Goal: Task Accomplishment & Management: Complete application form

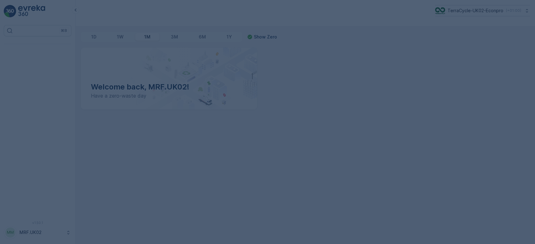
click at [194, 137] on div at bounding box center [267, 122] width 535 height 244
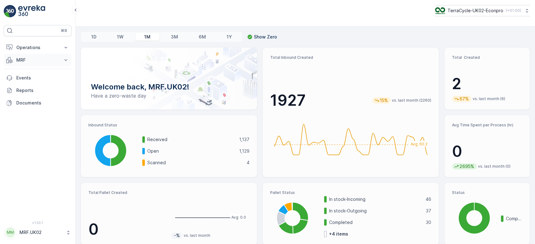
click at [29, 59] on p "MRF" at bounding box center [37, 60] width 43 height 6
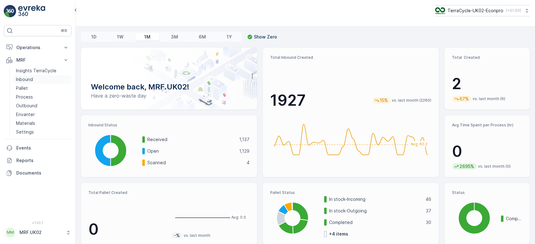
click at [27, 75] on link "Inbound" at bounding box center [42, 79] width 58 height 9
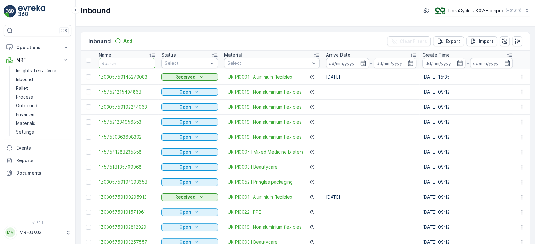
click at [130, 61] on input "text" at bounding box center [127, 63] width 56 height 10
click at [30, 91] on link "Pallet" at bounding box center [42, 88] width 58 height 9
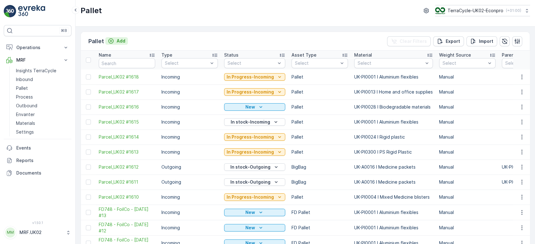
click at [119, 41] on p "Add" at bounding box center [121, 41] width 9 height 6
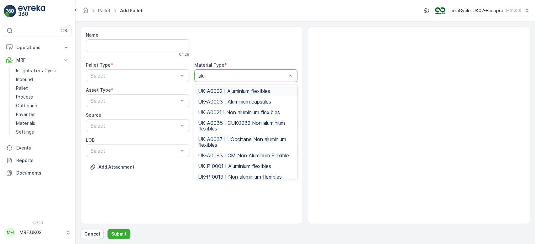
type input "alum"
click at [239, 91] on span "UK-A0002 I Aluminium flexibles" at bounding box center [234, 91] width 72 height 6
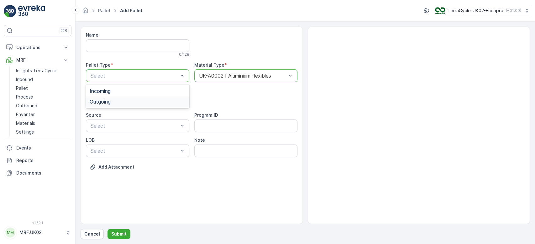
click at [121, 101] on div "Outgoing" at bounding box center [138, 102] width 96 height 6
click at [102, 137] on div "Bale" at bounding box center [138, 138] width 96 height 6
click at [116, 231] on p "Submit" at bounding box center [118, 234] width 15 height 6
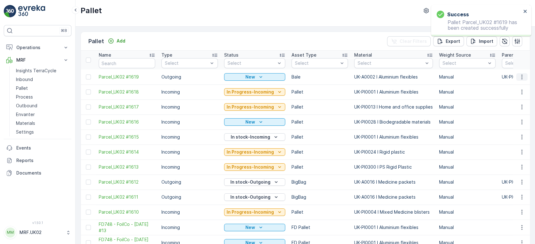
click at [521, 75] on icon "button" at bounding box center [521, 77] width 6 height 6
click at [511, 120] on span "Print QR" at bounding box center [504, 121] width 17 height 6
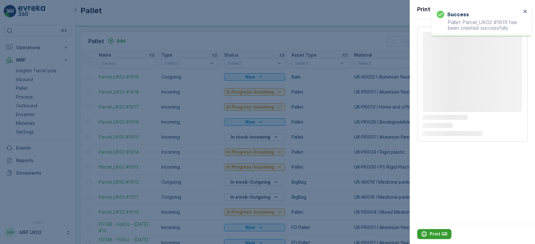
click at [433, 234] on p "Print QR" at bounding box center [438, 234] width 18 height 6
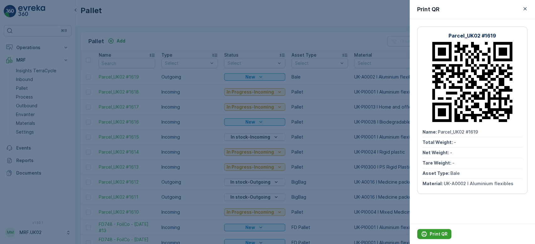
click at [433, 234] on p "Print QR" at bounding box center [438, 234] width 18 height 6
click at [256, 36] on div at bounding box center [267, 122] width 535 height 244
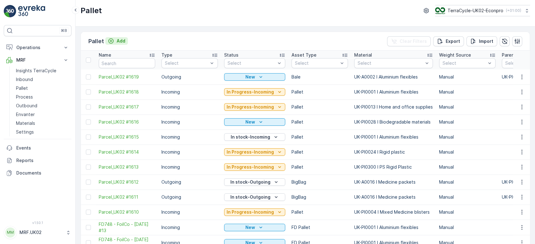
click at [120, 41] on p "Add" at bounding box center [121, 41] width 9 height 6
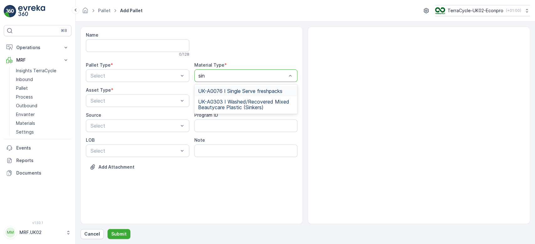
type input "sing"
click at [234, 90] on span "UK-A0076 I Single Serve freshpacks" at bounding box center [240, 91] width 84 height 6
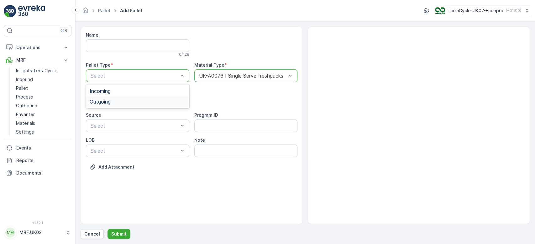
click at [146, 98] on div "Outgoing" at bounding box center [137, 101] width 103 height 11
click at [114, 145] on div "BigBag" at bounding box center [138, 148] width 96 height 6
click at [119, 234] on p "Submit" at bounding box center [118, 234] width 15 height 6
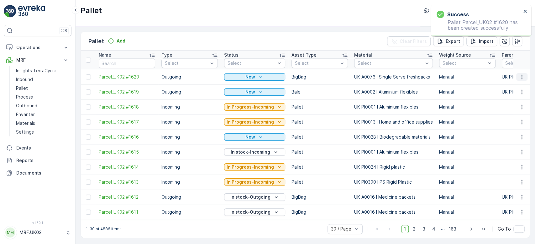
click at [521, 77] on icon "button" at bounding box center [521, 77] width 1 height 5
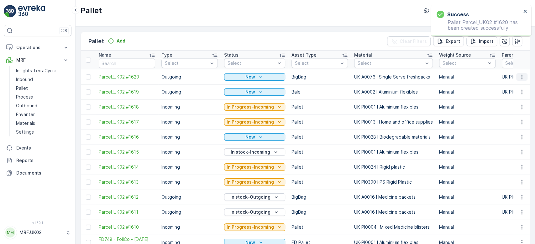
click at [521, 77] on icon "button" at bounding box center [521, 77] width 1 height 5
click at [520, 119] on div "Print QR" at bounding box center [513, 121] width 41 height 9
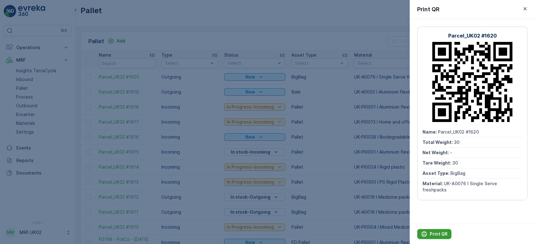
click at [434, 234] on p "Print QR" at bounding box center [438, 234] width 18 height 6
click at [235, 35] on div at bounding box center [267, 122] width 535 height 244
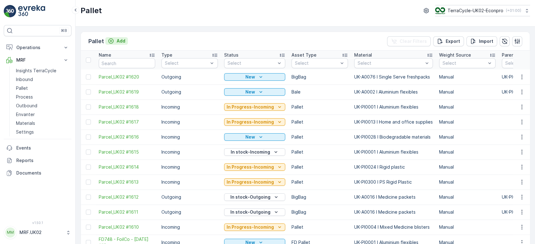
click at [122, 40] on p "Add" at bounding box center [121, 41] width 9 height 6
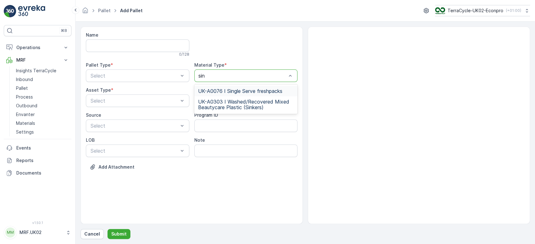
type input "sing"
click at [244, 91] on span "UK-A0076 I Single Serve freshpacks" at bounding box center [240, 91] width 84 height 6
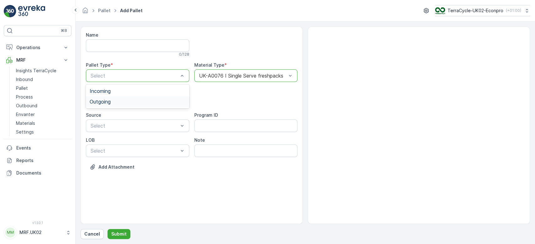
click at [140, 101] on div "Outgoing" at bounding box center [138, 102] width 96 height 6
click at [109, 147] on div "BigBag" at bounding box center [138, 148] width 96 height 6
click at [120, 232] on p "Submit" at bounding box center [118, 234] width 15 height 6
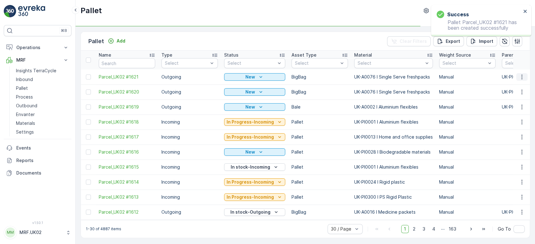
click at [521, 77] on icon "button" at bounding box center [521, 77] width 1 height 5
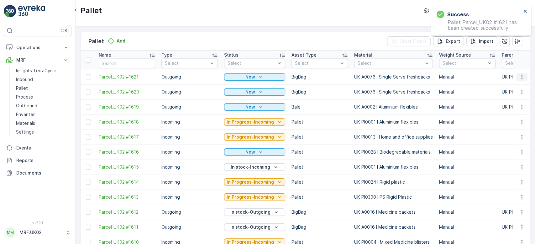
click at [521, 77] on icon "button" at bounding box center [521, 77] width 6 height 6
click at [513, 119] on div "Print QR" at bounding box center [513, 121] width 41 height 9
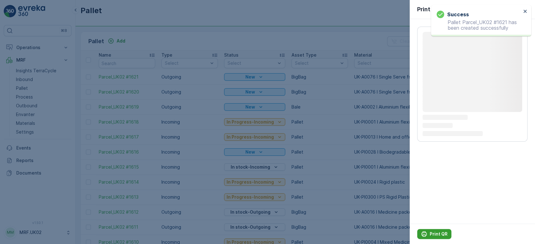
click at [432, 236] on p "Print QR" at bounding box center [438, 234] width 18 height 6
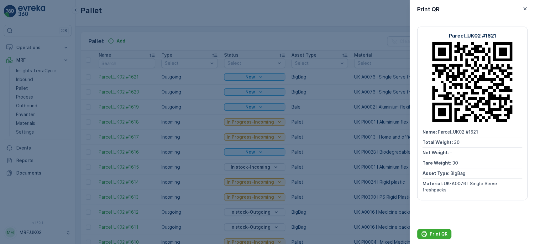
click at [230, 39] on div at bounding box center [267, 122] width 535 height 244
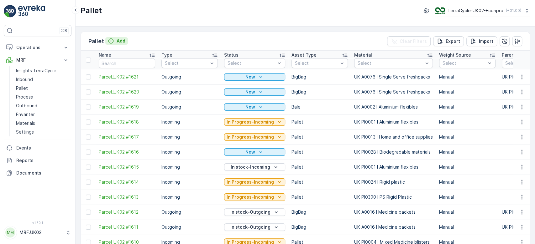
click at [119, 39] on p "Add" at bounding box center [121, 41] width 9 height 6
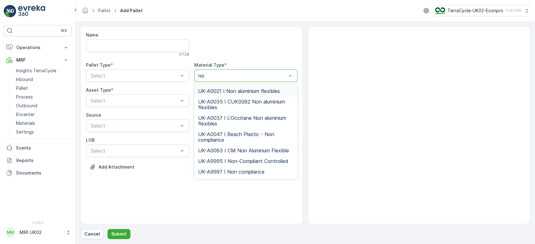
type input "non"
click at [243, 89] on span "UK-A0021 I Non aluminium flexibles" at bounding box center [239, 91] width 82 height 6
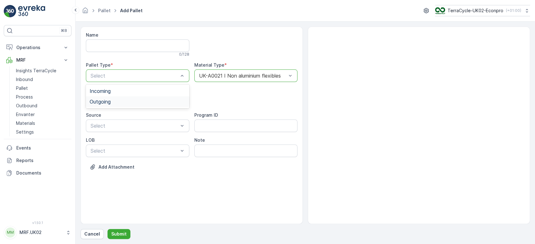
click at [139, 101] on div "Outgoing" at bounding box center [138, 102] width 96 height 6
click at [117, 148] on div "BigBag" at bounding box center [138, 148] width 96 height 6
click at [118, 234] on p "Submit" at bounding box center [118, 234] width 15 height 6
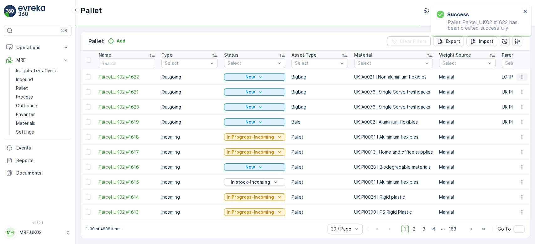
click at [520, 78] on icon "button" at bounding box center [521, 77] width 6 height 6
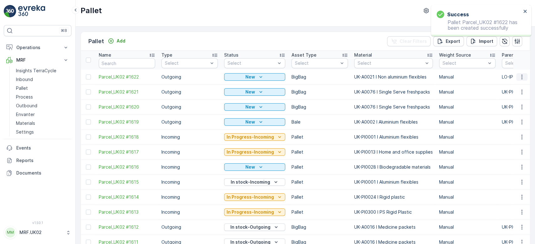
click at [519, 77] on icon "button" at bounding box center [521, 77] width 6 height 6
click at [515, 122] on div "Print QR" at bounding box center [513, 121] width 41 height 9
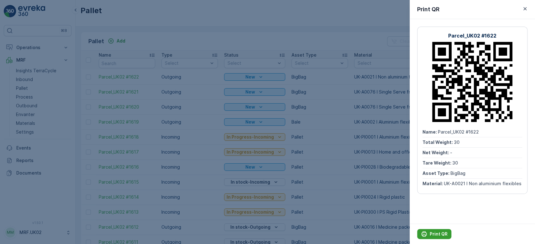
click at [437, 232] on p "Print QR" at bounding box center [438, 234] width 18 height 6
click at [259, 39] on div at bounding box center [267, 122] width 535 height 244
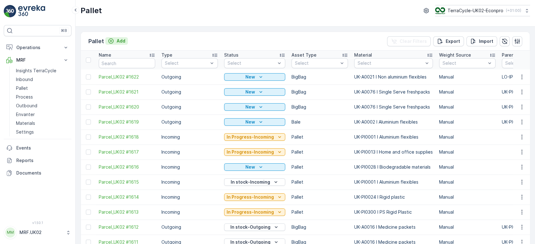
click at [119, 42] on p "Add" at bounding box center [121, 41] width 9 height 6
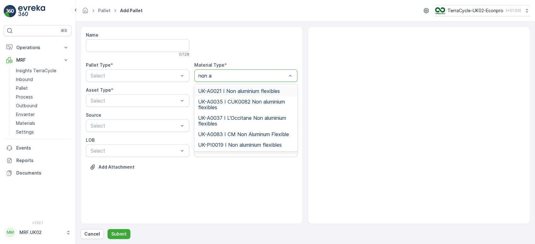
type input "non al"
click at [264, 89] on span "UK-A0021 I Non aluminium flexibles" at bounding box center [239, 91] width 82 height 6
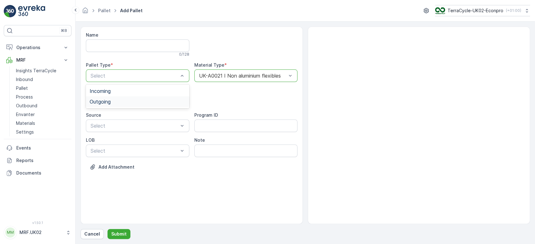
click at [118, 101] on div "Outgoing" at bounding box center [138, 102] width 96 height 6
click at [108, 147] on div "BigBag" at bounding box center [138, 148] width 96 height 6
click at [122, 236] on p "Submit" at bounding box center [118, 234] width 15 height 6
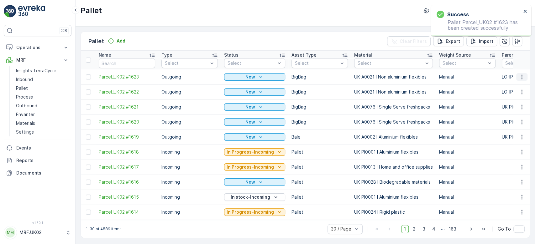
click at [524, 74] on button "button" at bounding box center [521, 77] width 11 height 8
click at [515, 119] on div "Print QR" at bounding box center [513, 121] width 41 height 9
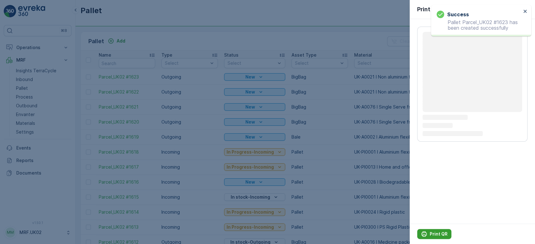
click at [438, 236] on p "Print QR" at bounding box center [438, 234] width 18 height 6
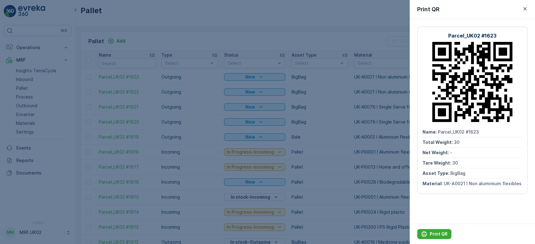
click at [248, 39] on div at bounding box center [267, 122] width 535 height 244
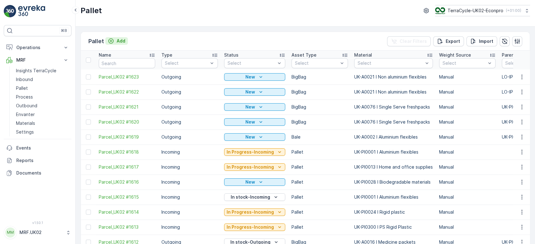
click at [120, 39] on p "Add" at bounding box center [121, 41] width 9 height 6
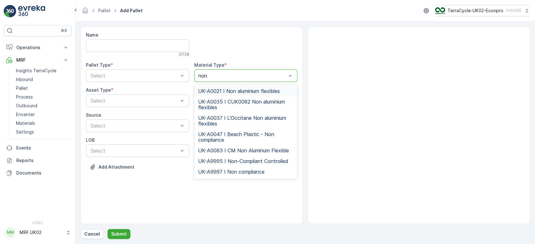
type input "non c"
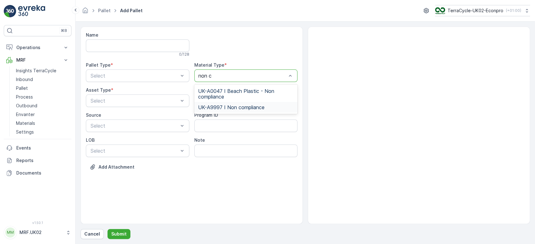
click at [241, 105] on span "UK-A9997 I Non compliance" at bounding box center [231, 108] width 66 height 6
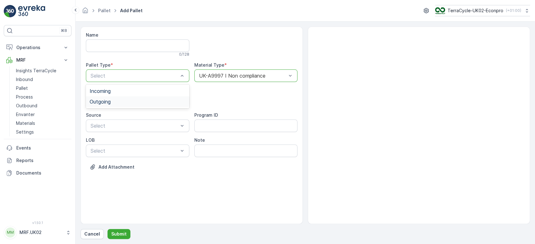
click at [134, 102] on div "Outgoing" at bounding box center [138, 102] width 96 height 6
click at [111, 151] on div "BigBag" at bounding box center [138, 148] width 96 height 6
click at [121, 233] on p "Submit" at bounding box center [118, 234] width 15 height 6
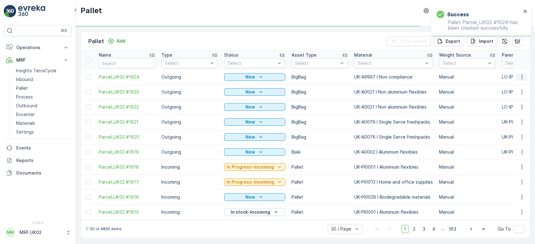
click at [521, 76] on icon "button" at bounding box center [521, 77] width 1 height 5
click at [511, 119] on span "Print QR" at bounding box center [504, 121] width 17 height 6
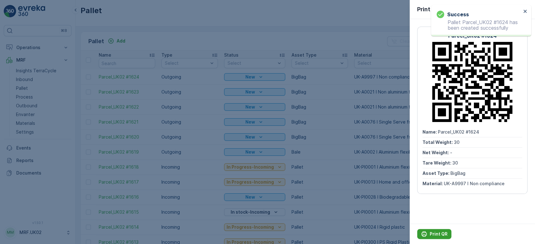
click at [441, 231] on button "Print QR" at bounding box center [434, 234] width 34 height 10
click at [268, 34] on div at bounding box center [267, 122] width 535 height 244
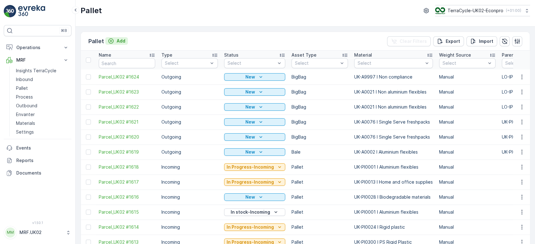
click at [118, 41] on p "Add" at bounding box center [121, 41] width 9 height 6
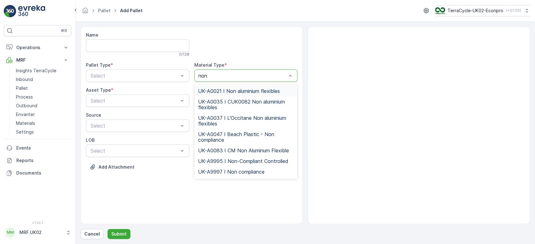
type input "non"
click at [241, 89] on span "UK-A0021 I Non aluminium flexibles" at bounding box center [239, 91] width 82 height 6
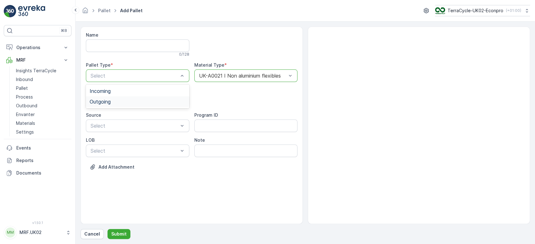
click at [126, 103] on div "Outgoing" at bounding box center [138, 102] width 96 height 6
click at [110, 147] on div "BigBag" at bounding box center [138, 148] width 96 height 6
click at [117, 233] on p "Submit" at bounding box center [118, 234] width 15 height 6
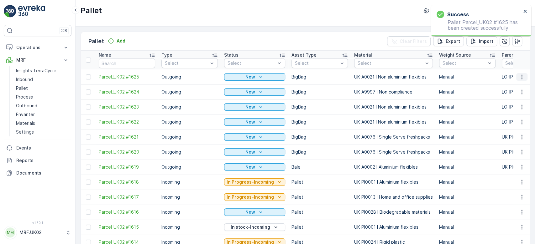
click at [521, 79] on icon "button" at bounding box center [521, 77] width 6 height 6
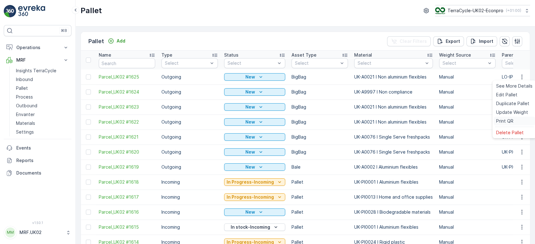
click at [517, 122] on div "Print QR" at bounding box center [513, 121] width 41 height 9
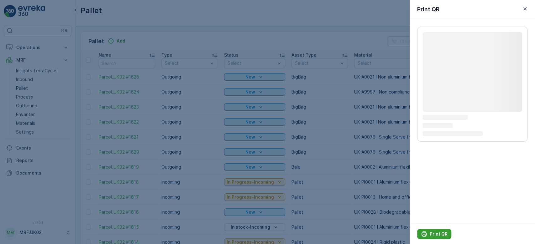
click at [436, 236] on p "Print QR" at bounding box center [438, 234] width 18 height 6
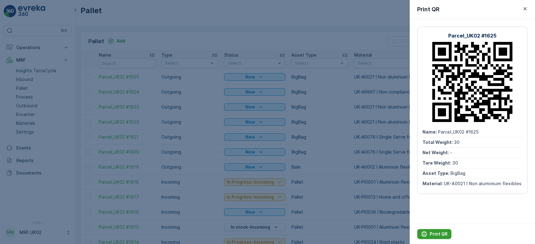
click at [421, 232] on icon "Print QR" at bounding box center [424, 234] width 6 height 6
click at [228, 37] on div at bounding box center [267, 122] width 535 height 244
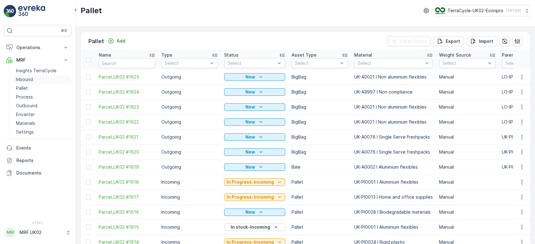
click at [41, 78] on link "Inbound" at bounding box center [42, 79] width 58 height 9
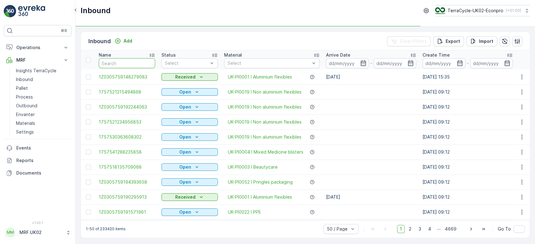
click at [111, 63] on input "text" at bounding box center [127, 63] width 56 height 10
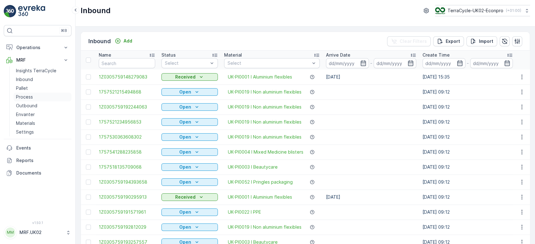
click at [49, 96] on link "Process" at bounding box center [42, 97] width 58 height 9
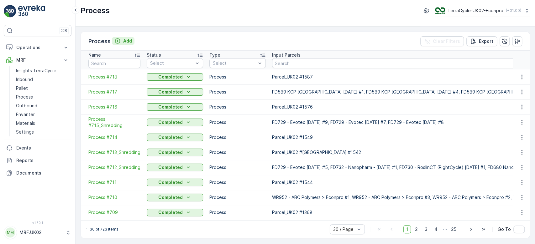
click at [125, 41] on p "Add" at bounding box center [127, 41] width 9 height 6
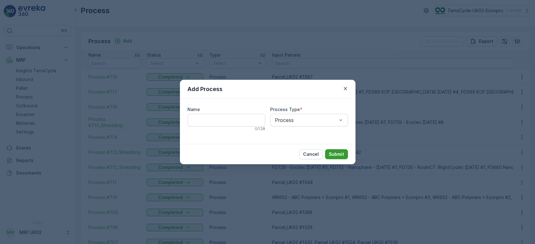
click at [336, 155] on p "Submit" at bounding box center [336, 154] width 15 height 6
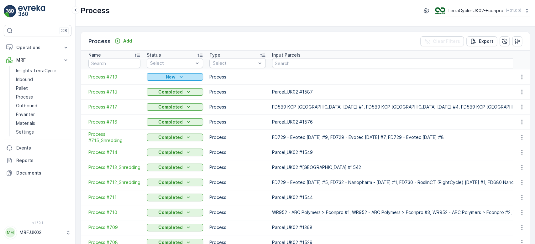
click at [176, 74] on div "New" at bounding box center [174, 77] width 51 height 6
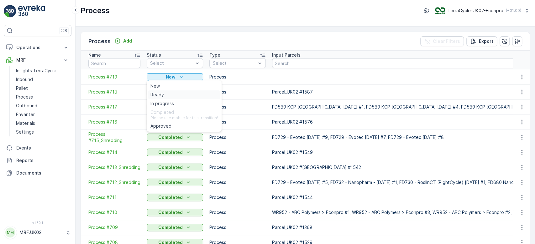
click at [165, 93] on div "Ready" at bounding box center [184, 95] width 72 height 9
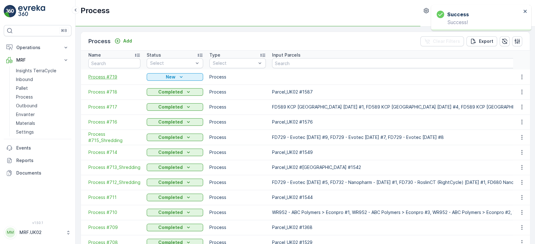
click at [100, 77] on span "Process #719" at bounding box center [114, 77] width 52 height 6
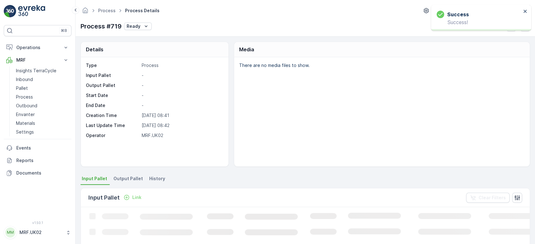
click at [132, 197] on p "Link" at bounding box center [136, 197] width 9 height 6
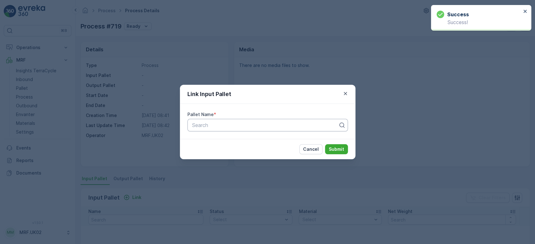
click at [201, 127] on div at bounding box center [264, 125] width 147 height 6
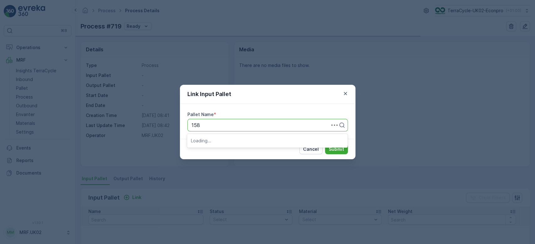
type input "1583"
click at [223, 139] on span "Parcel_UK02 #1583" at bounding box center [214, 141] width 46 height 6
click at [334, 149] on p "Submit" at bounding box center [336, 149] width 15 height 6
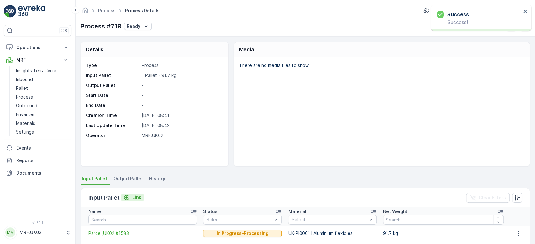
click at [138, 197] on p "Link" at bounding box center [136, 197] width 9 height 6
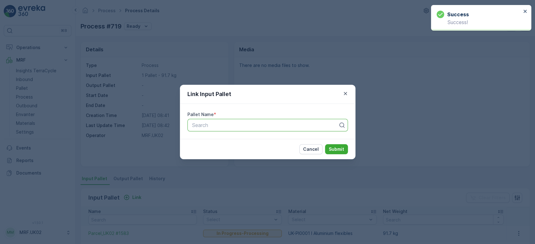
click at [232, 126] on div at bounding box center [264, 125] width 147 height 6
type input "1608"
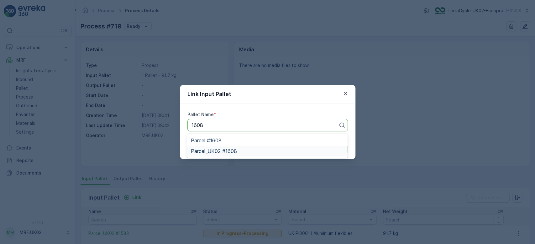
click at [226, 148] on div "Parcel_UK02 #1608" at bounding box center [267, 151] width 160 height 11
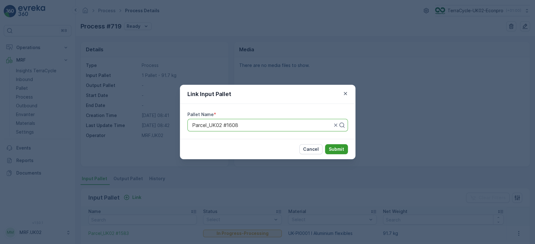
click at [336, 148] on p "Submit" at bounding box center [336, 149] width 15 height 6
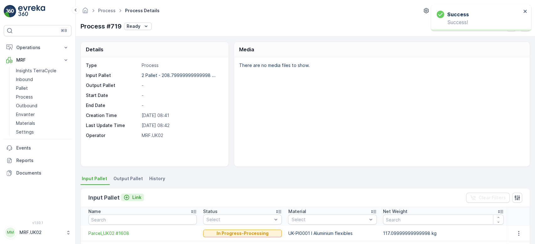
click at [135, 199] on p "Link" at bounding box center [136, 197] width 9 height 6
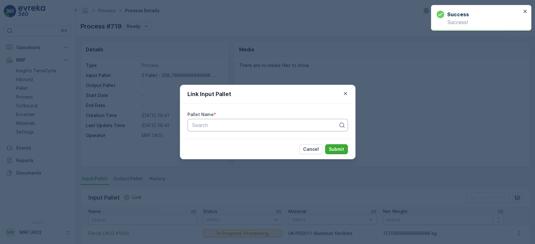
click at [217, 124] on div at bounding box center [264, 125] width 147 height 6
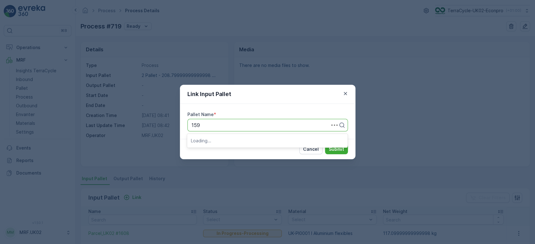
type input "1596"
click at [231, 150] on span "Parcel_UK02 #1596" at bounding box center [214, 151] width 46 height 6
click at [335, 148] on p "Submit" at bounding box center [336, 149] width 15 height 6
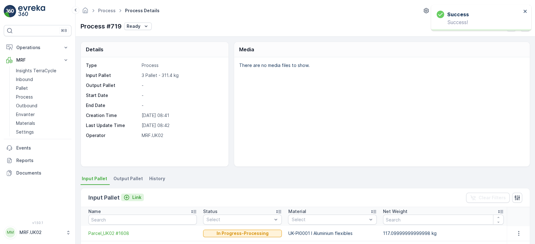
click at [135, 199] on p "Link" at bounding box center [136, 197] width 9 height 6
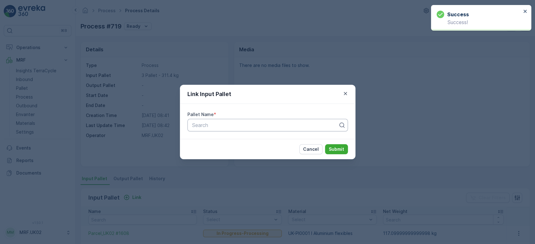
click at [220, 124] on div at bounding box center [264, 125] width 147 height 6
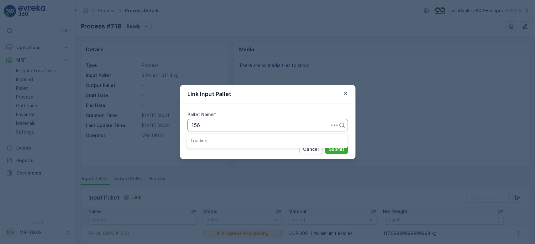
type input "1569"
click at [227, 149] on span "Parcel_UK02 #1569" at bounding box center [214, 151] width 46 height 6
click at [334, 149] on p "Submit" at bounding box center [336, 149] width 15 height 6
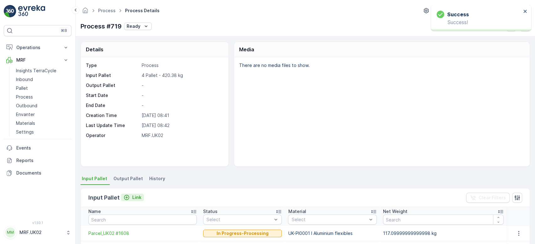
click at [134, 196] on p "Link" at bounding box center [136, 197] width 9 height 6
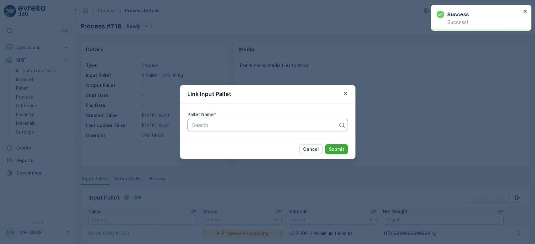
click at [224, 123] on div at bounding box center [264, 125] width 147 height 6
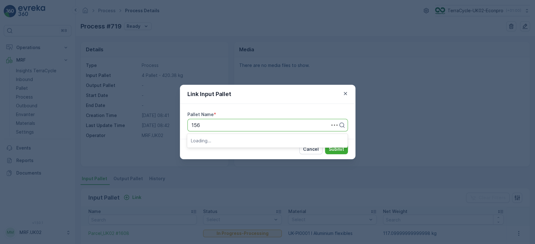
type input "1563"
click at [228, 140] on span "Parcel_UK02 #1563" at bounding box center [214, 141] width 46 height 6
click at [337, 149] on p "Submit" at bounding box center [336, 149] width 15 height 6
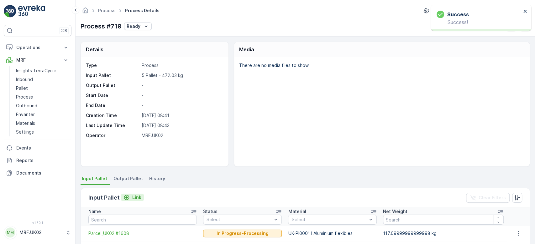
click at [137, 196] on p "Link" at bounding box center [136, 197] width 9 height 6
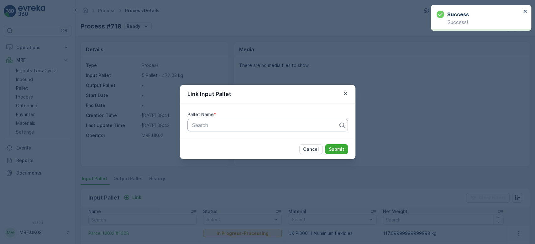
click at [209, 124] on div at bounding box center [264, 125] width 147 height 6
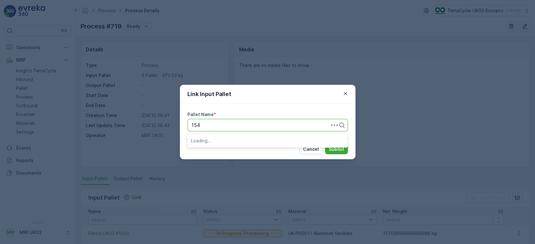
type input "1541"
click at [231, 150] on span "Parcel_UK02 #1541" at bounding box center [213, 151] width 45 height 6
click at [335, 150] on p "Submit" at bounding box center [336, 149] width 15 height 6
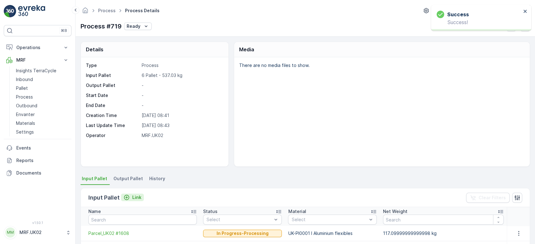
click at [134, 195] on p "Link" at bounding box center [136, 197] width 9 height 6
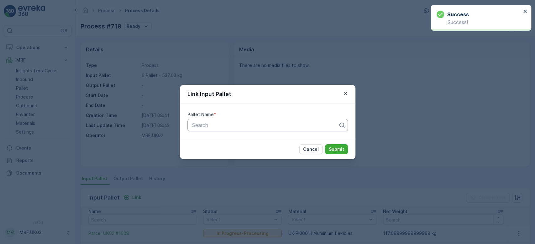
click at [206, 126] on div at bounding box center [264, 125] width 147 height 6
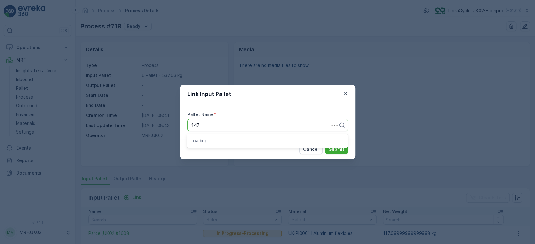
type input "1474"
click at [227, 148] on span "Parcel_UK02 #1474" at bounding box center [213, 151] width 45 height 6
click at [331, 152] on p "Submit" at bounding box center [336, 149] width 15 height 6
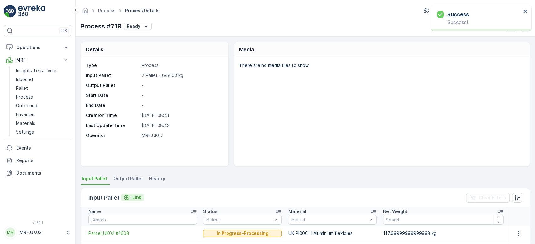
click at [133, 196] on p "Link" at bounding box center [136, 197] width 9 height 6
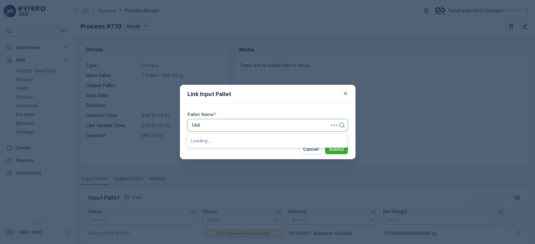
type input "1447"
click at [235, 151] on span "Parcel_UK02 #1447" at bounding box center [214, 151] width 46 height 6
click at [338, 146] on button "Submit" at bounding box center [336, 149] width 23 height 10
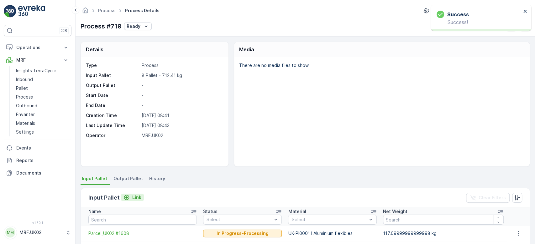
click at [136, 196] on p "Link" at bounding box center [136, 197] width 9 height 6
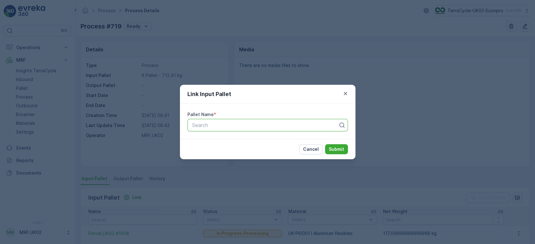
click at [232, 125] on div at bounding box center [264, 125] width 147 height 6
type input "1506"
click at [231, 153] on span "Parcel_UK02 #1506" at bounding box center [214, 151] width 46 height 6
click at [339, 147] on p "Submit" at bounding box center [336, 149] width 15 height 6
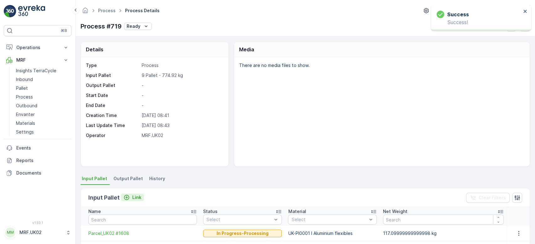
click at [135, 194] on p "Link" at bounding box center [136, 197] width 9 height 6
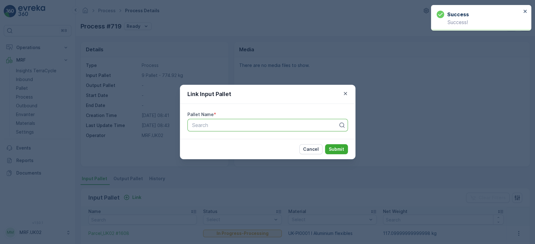
click at [218, 127] on div at bounding box center [264, 125] width 147 height 6
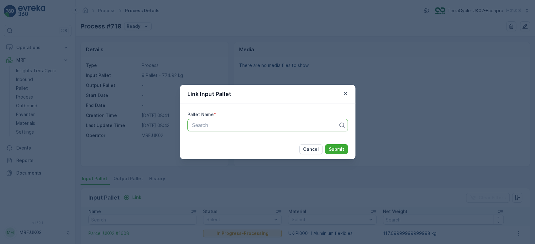
click at [218, 127] on div at bounding box center [264, 125] width 147 height 6
type input "1482"
click at [217, 140] on span "Parcel_UK02 #1482" at bounding box center [214, 141] width 46 height 6
click at [336, 152] on p "Submit" at bounding box center [336, 149] width 15 height 6
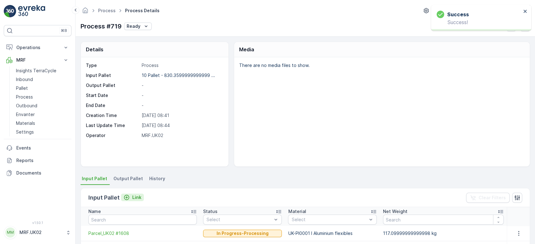
click at [138, 198] on p "Link" at bounding box center [136, 197] width 9 height 6
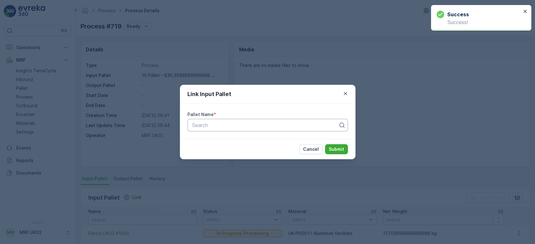
click at [230, 125] on div at bounding box center [264, 125] width 147 height 6
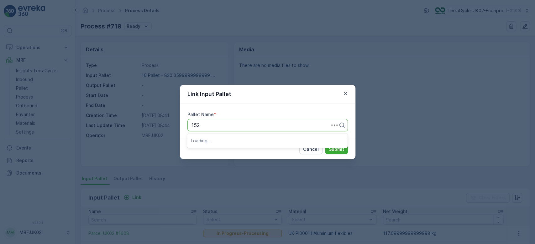
type input "1525"
click at [238, 153] on div "Parcel_UK02 #1525" at bounding box center [267, 151] width 153 height 6
click at [338, 149] on p "Submit" at bounding box center [336, 149] width 15 height 6
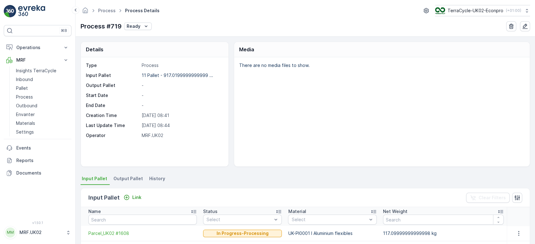
click at [126, 181] on span "Output Pallet" at bounding box center [127, 179] width 29 height 6
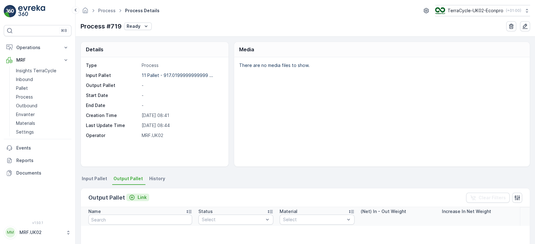
click at [139, 199] on p "Link" at bounding box center [141, 197] width 9 height 6
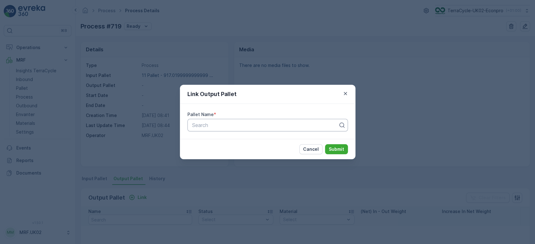
click at [215, 126] on div at bounding box center [264, 125] width 147 height 6
type input "1619"
click at [232, 139] on span "Parcel_UK02 #1619" at bounding box center [213, 141] width 45 height 6
click at [338, 149] on p "Submit" at bounding box center [336, 149] width 15 height 6
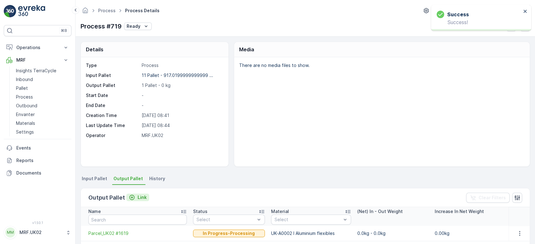
click at [140, 196] on p "Link" at bounding box center [141, 197] width 9 height 6
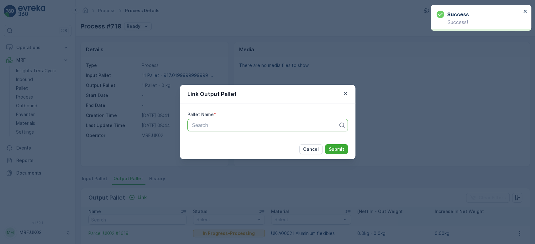
click at [220, 131] on div "Search" at bounding box center [267, 125] width 160 height 13
type input "1620"
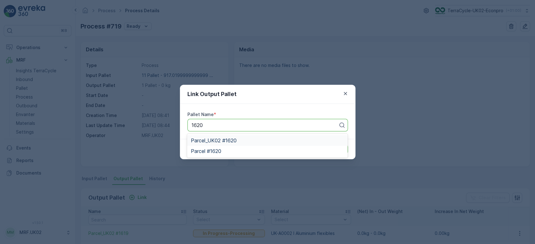
click at [235, 139] on span "Parcel_UK02 #1620" at bounding box center [214, 141] width 46 height 6
click at [339, 148] on p "Submit" at bounding box center [336, 149] width 15 height 6
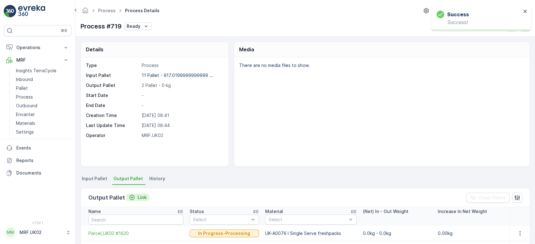
click at [142, 197] on p "Link" at bounding box center [141, 197] width 9 height 6
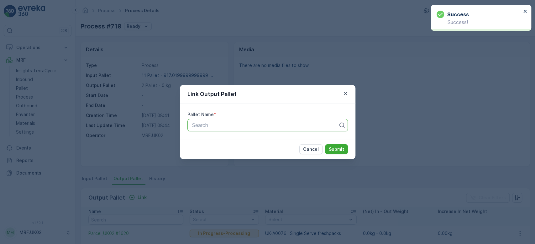
click at [216, 127] on div at bounding box center [264, 125] width 147 height 6
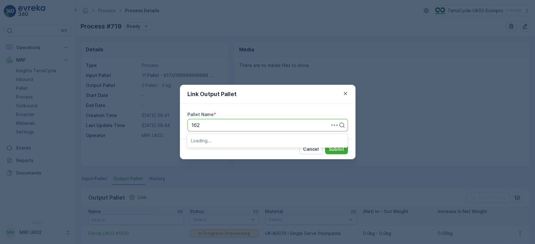
type input "1621"
click at [234, 140] on span "Parcel_UK02 #1621" at bounding box center [213, 141] width 45 height 6
click at [335, 149] on p "Submit" at bounding box center [336, 149] width 15 height 6
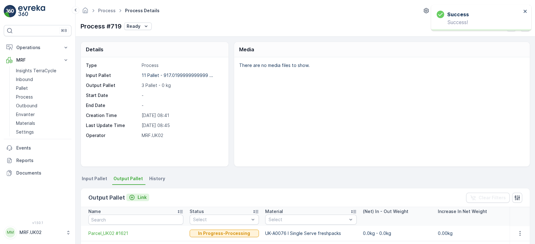
click at [134, 199] on icon "Link" at bounding box center [132, 197] width 6 height 6
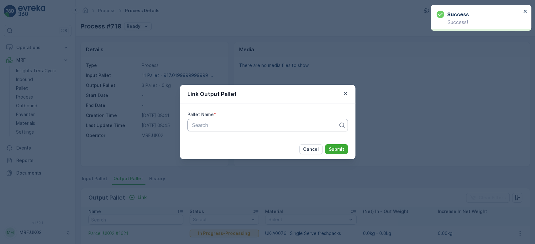
click at [209, 124] on div at bounding box center [264, 125] width 147 height 6
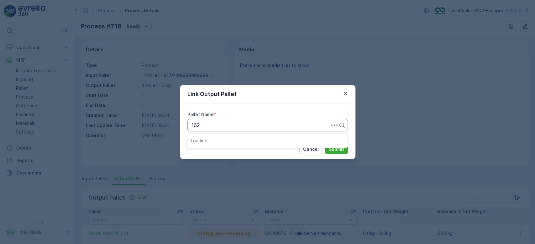
type input "1622"
click at [226, 141] on span "Parcel_UK02 #1622" at bounding box center [213, 141] width 45 height 6
click at [335, 146] on button "Submit" at bounding box center [336, 149] width 23 height 10
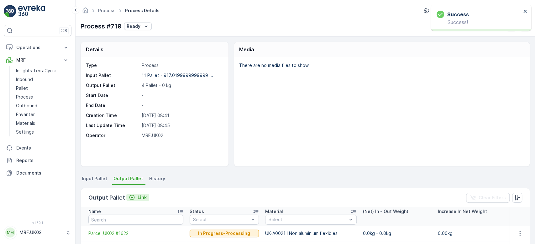
click at [138, 200] on p "Link" at bounding box center [141, 197] width 9 height 6
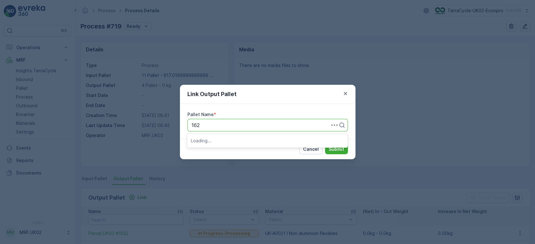
type input "1623"
click at [230, 139] on span "Parcel_UK02 #1623" at bounding box center [214, 141] width 46 height 6
click at [338, 150] on p "Submit" at bounding box center [336, 149] width 15 height 6
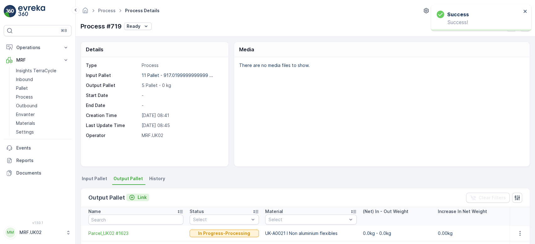
click at [141, 200] on p "Link" at bounding box center [141, 197] width 9 height 6
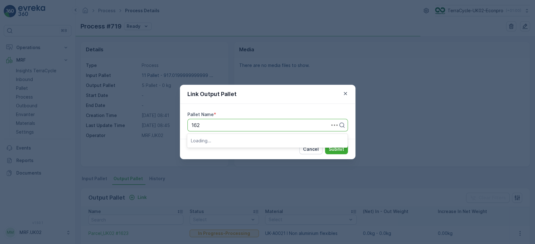
type input "1624"
click at [231, 138] on span "Parcel_UK02 #1624" at bounding box center [214, 141] width 46 height 6
click at [339, 148] on p "Submit" at bounding box center [336, 149] width 15 height 6
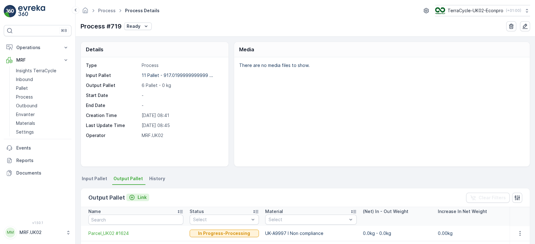
click at [135, 194] on div "Link" at bounding box center [138, 197] width 18 height 6
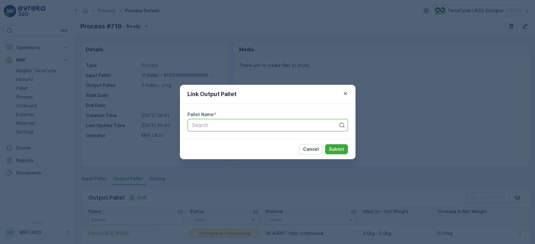
click at [210, 126] on div at bounding box center [264, 125] width 147 height 6
type input "1625"
click at [231, 137] on div "Parcel_UK02 #1625" at bounding box center [267, 140] width 160 height 11
click at [333, 149] on p "Submit" at bounding box center [336, 149] width 15 height 6
